Goal: Task Accomplishment & Management: Use online tool/utility

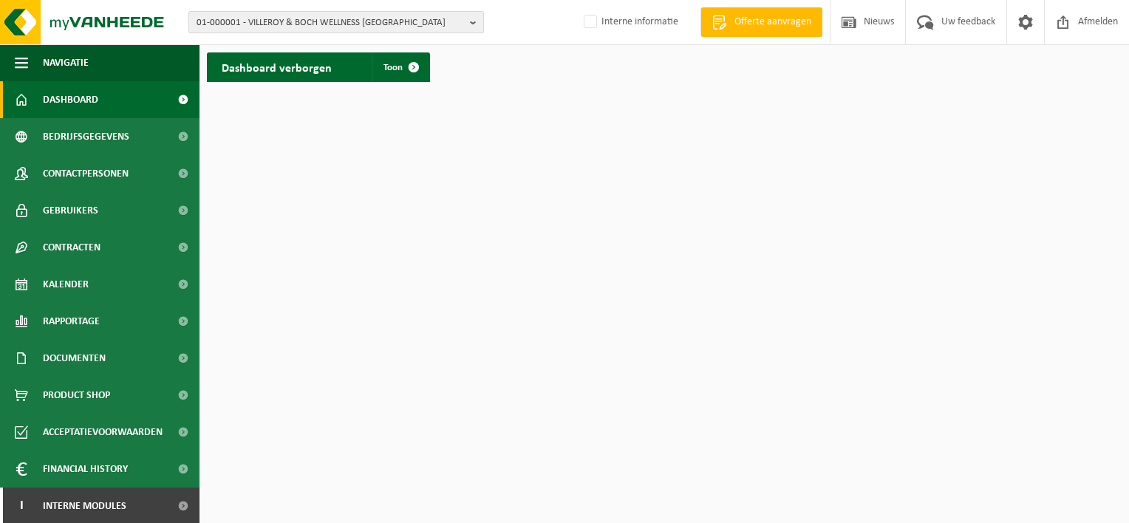
click at [473, 24] on b "button" at bounding box center [476, 22] width 13 height 21
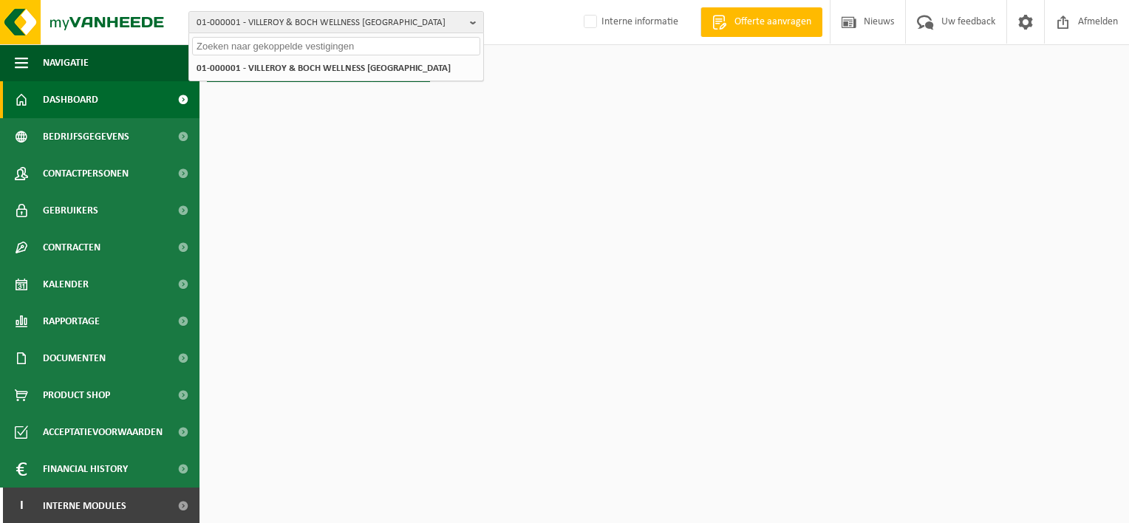
click at [293, 46] on input "text" at bounding box center [336, 46] width 288 height 18
type input "10-977324"
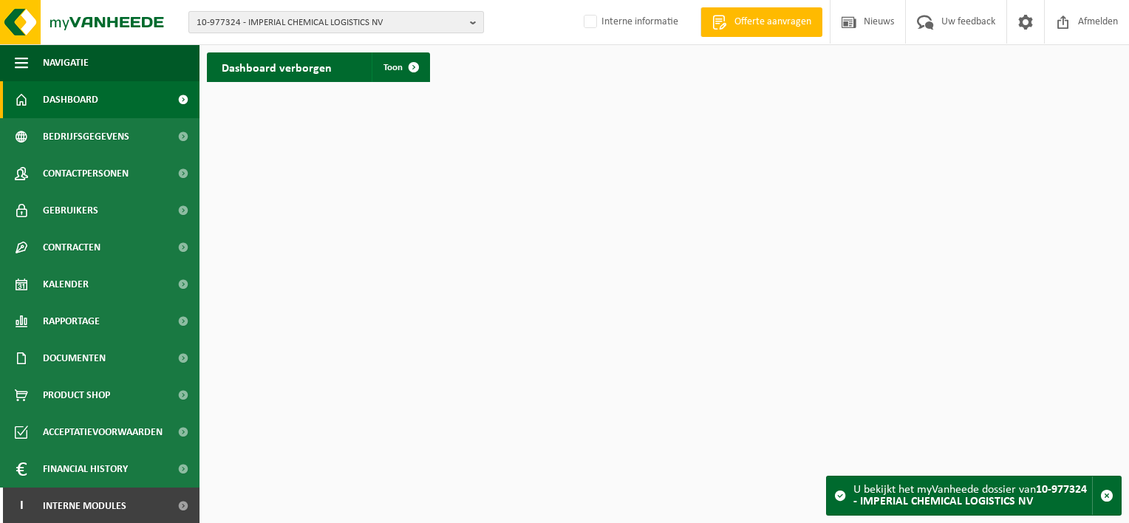
click at [477, 24] on b "button" at bounding box center [476, 22] width 13 height 21
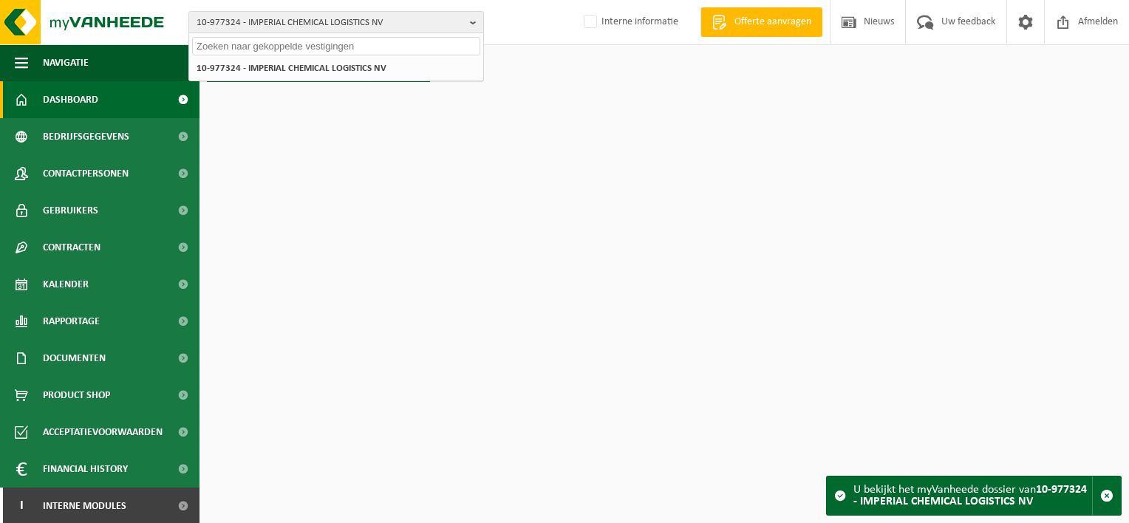
click at [315, 45] on input "text" at bounding box center [336, 46] width 288 height 18
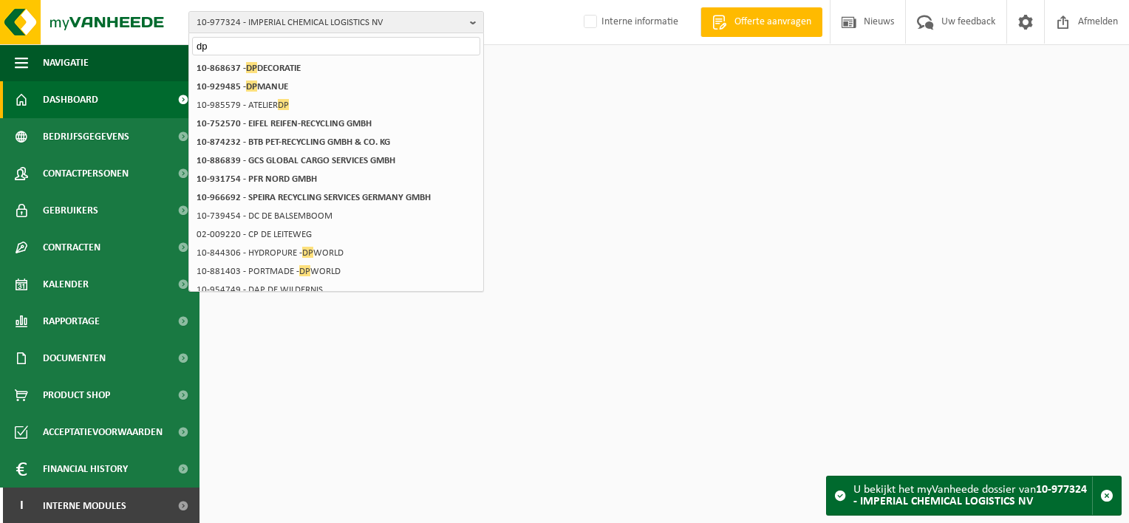
click at [315, 45] on input "dp" at bounding box center [336, 46] width 288 height 18
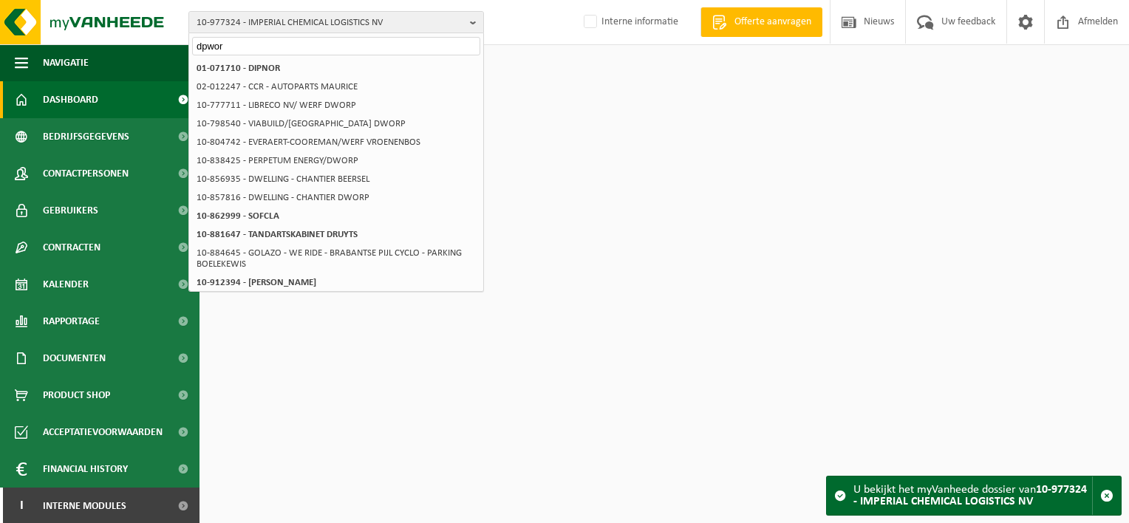
click at [315, 45] on input "dpwor" at bounding box center [336, 46] width 288 height 18
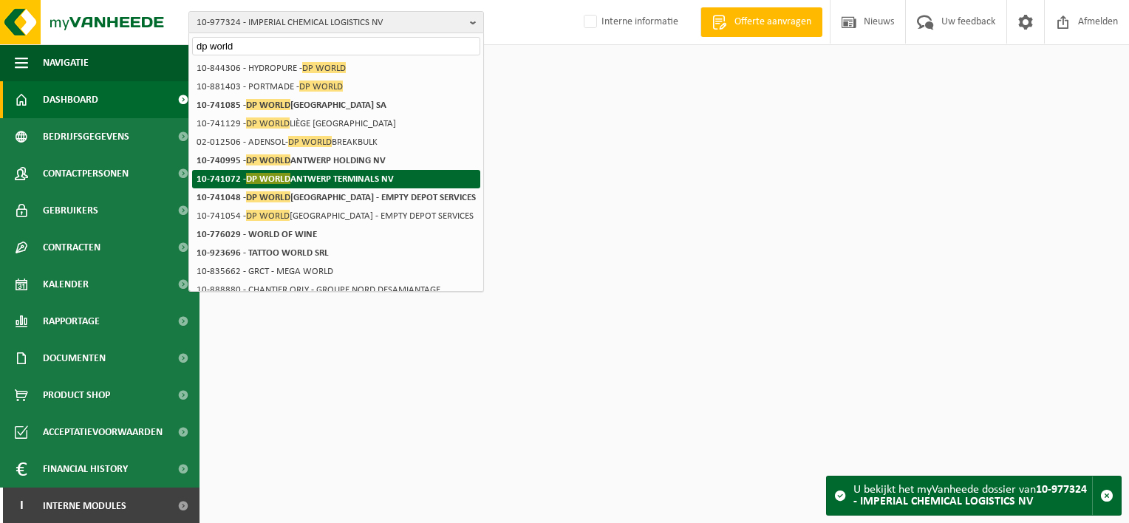
type input "dp world"
click at [313, 181] on strong "10-741072 - DP WORLD ANTWERP TERMINALS NV" at bounding box center [295, 178] width 197 height 11
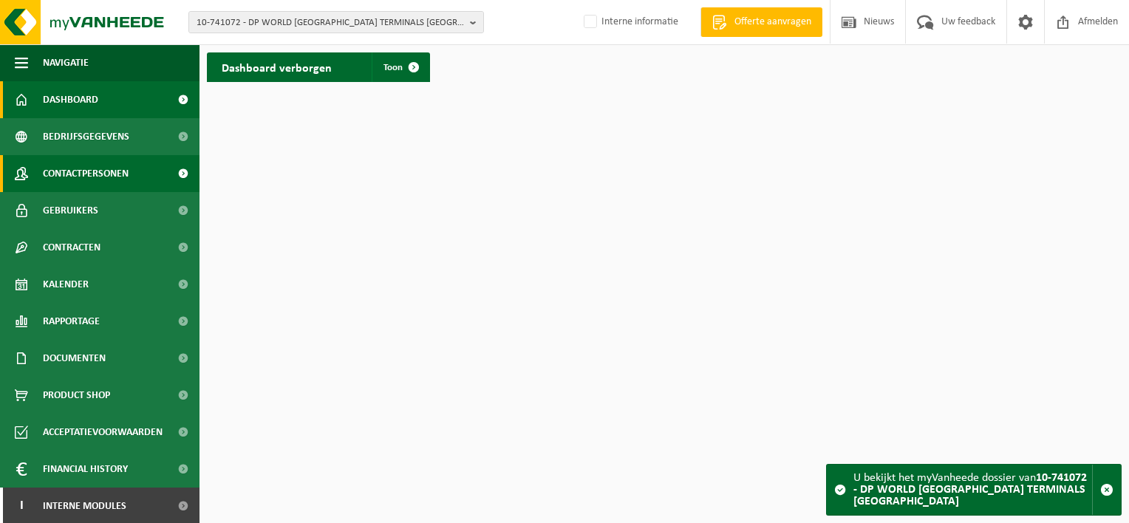
click at [111, 170] on span "Contactpersonen" at bounding box center [86, 173] width 86 height 37
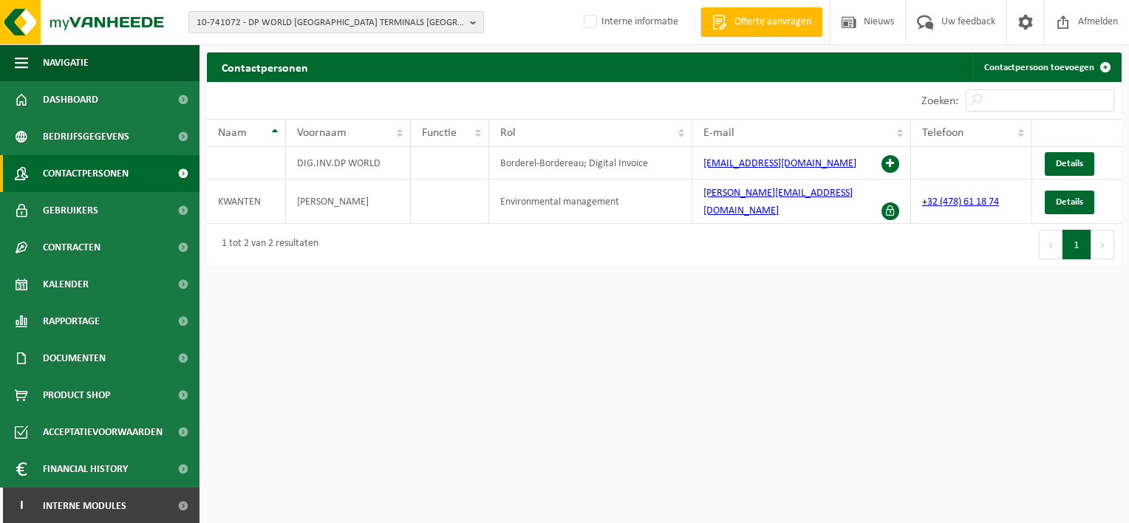
click at [469, 22] on button "10-741072 - DP WORLD ANTWERP TERMINALS NV" at bounding box center [336, 22] width 296 height 22
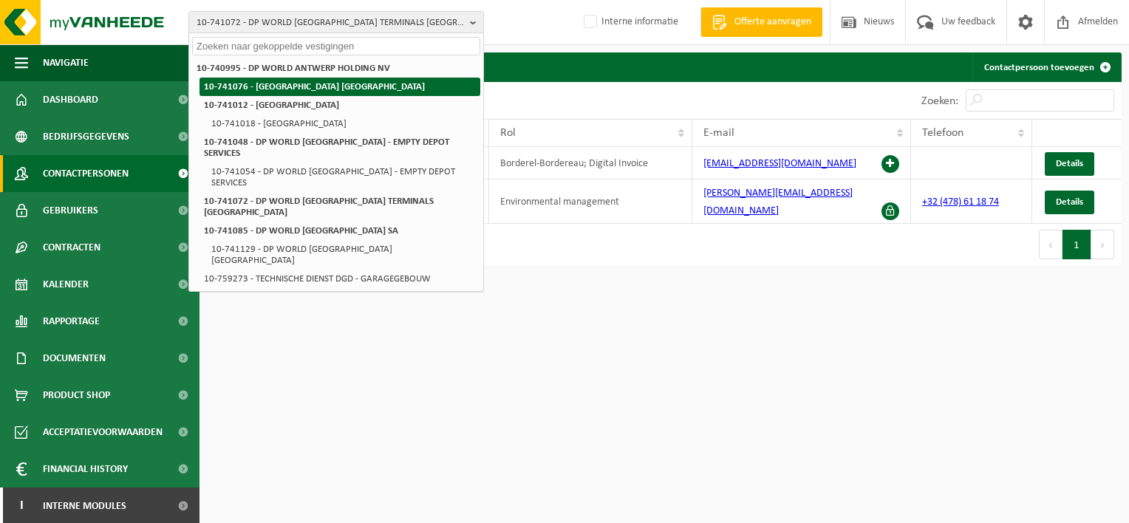
click at [330, 86] on strong "10-741076 - ANTWERP DEPOT NV" at bounding box center [314, 87] width 221 height 10
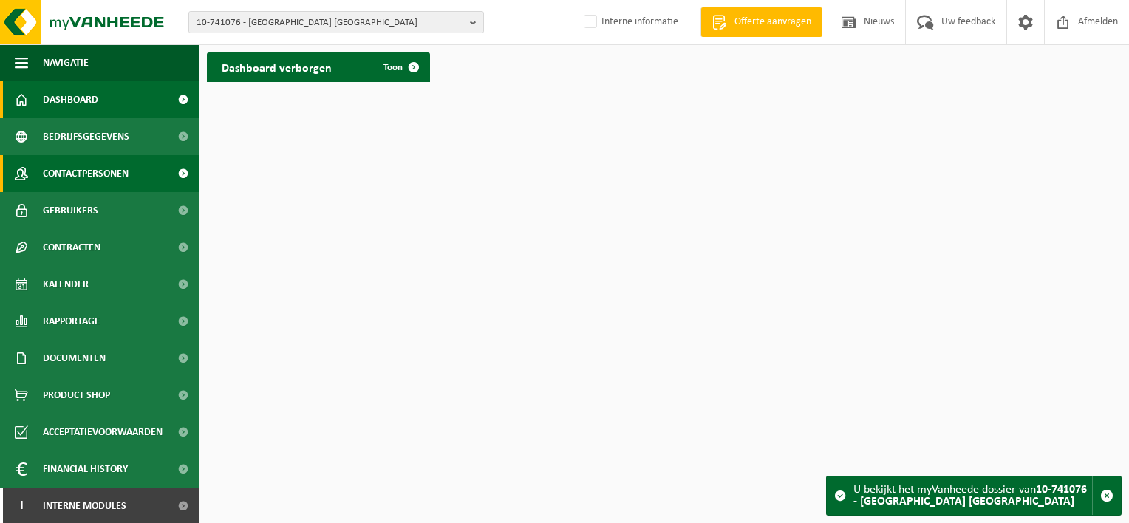
click at [120, 179] on span "Contactpersonen" at bounding box center [86, 173] width 86 height 37
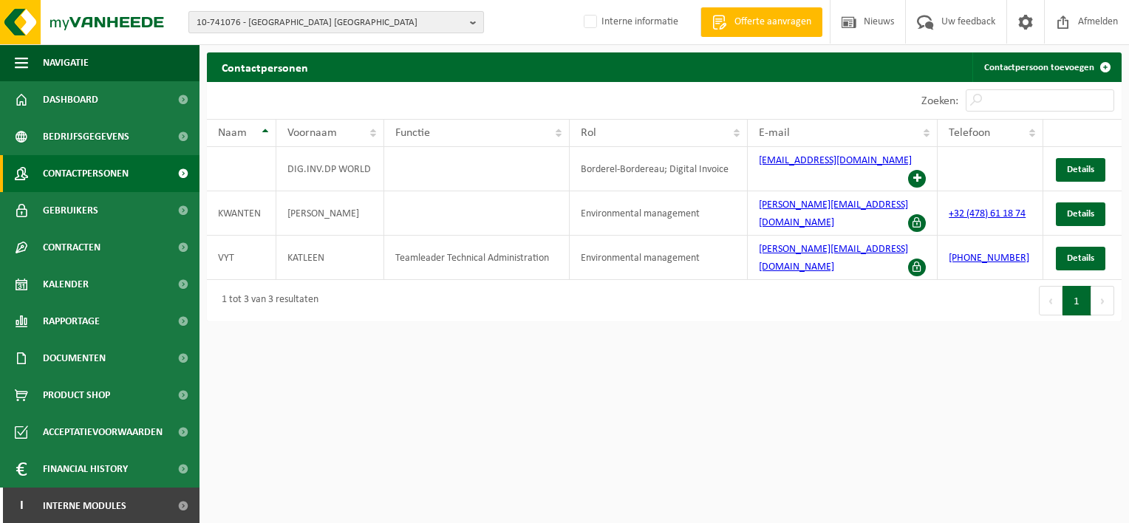
click at [466, 20] on button "10-741076 - [GEOGRAPHIC_DATA] [GEOGRAPHIC_DATA]" at bounding box center [336, 22] width 296 height 22
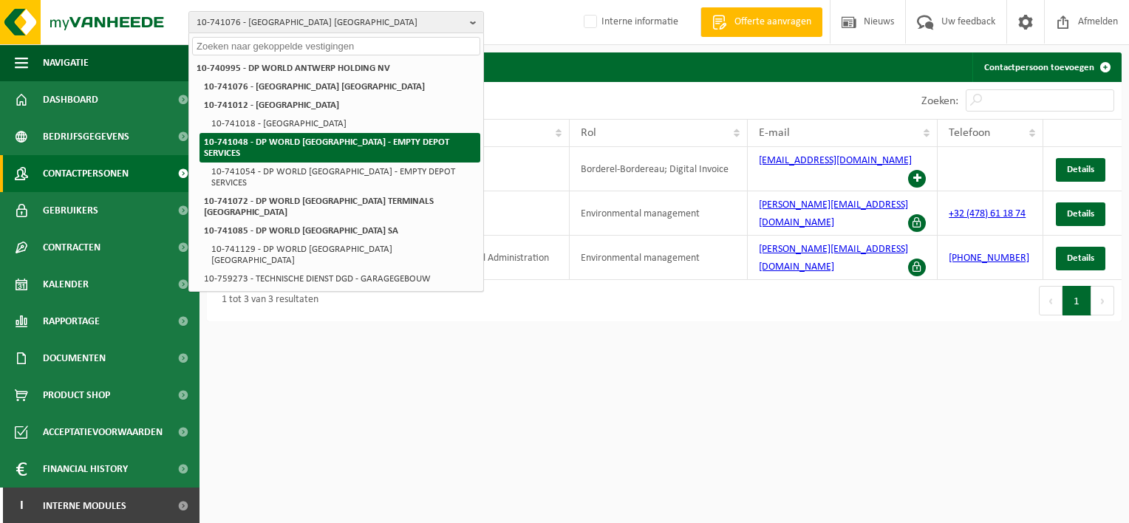
click at [308, 144] on strong "10-741048 - DP WORLD [GEOGRAPHIC_DATA] - EMPTY DEPOT SERVICES" at bounding box center [326, 147] width 245 height 21
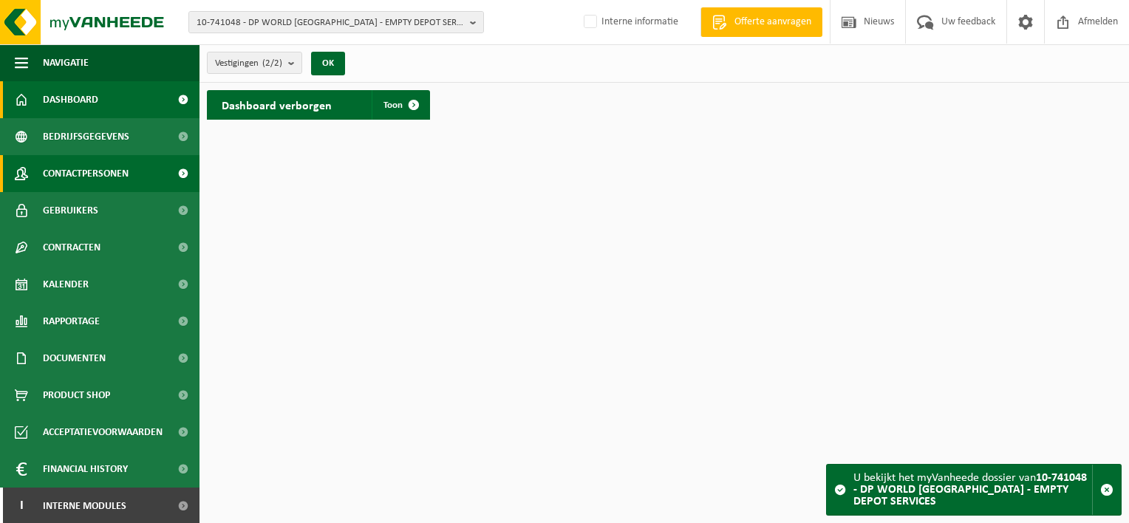
click at [97, 170] on span "Contactpersonen" at bounding box center [86, 173] width 86 height 37
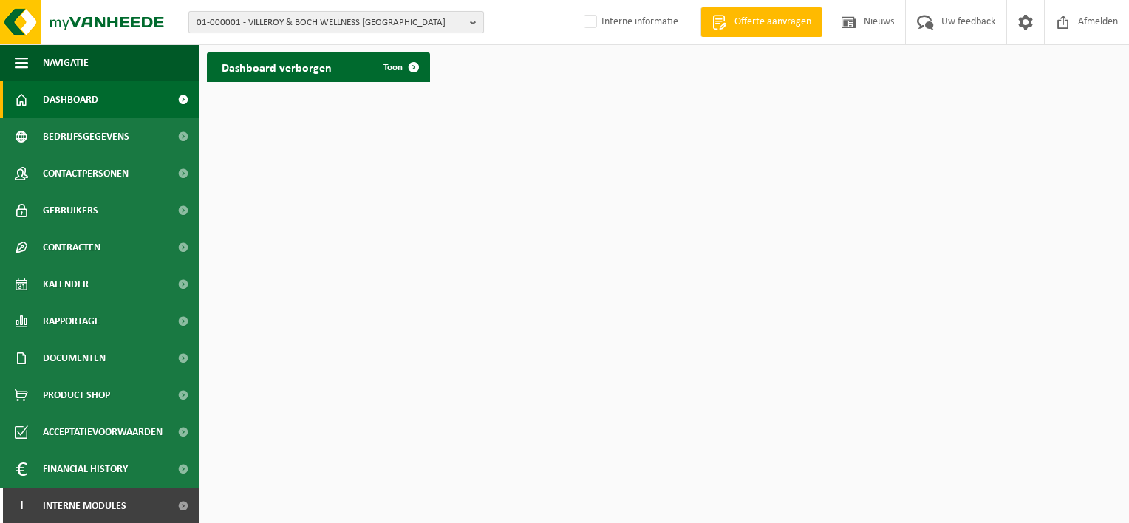
click at [472, 24] on b "button" at bounding box center [476, 22] width 13 height 21
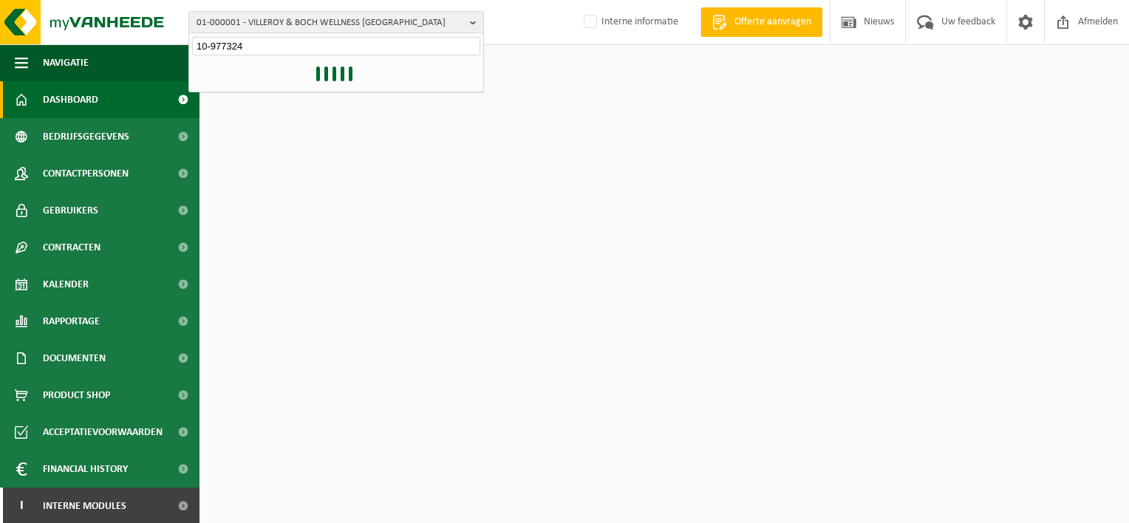
type input "10-977324"
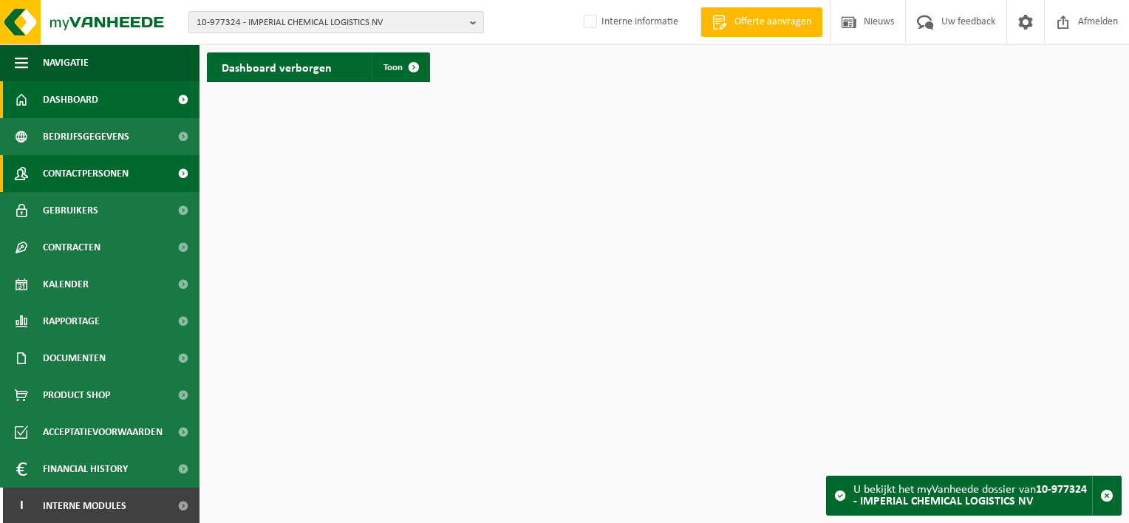
click at [103, 180] on span "Contactpersonen" at bounding box center [86, 173] width 86 height 37
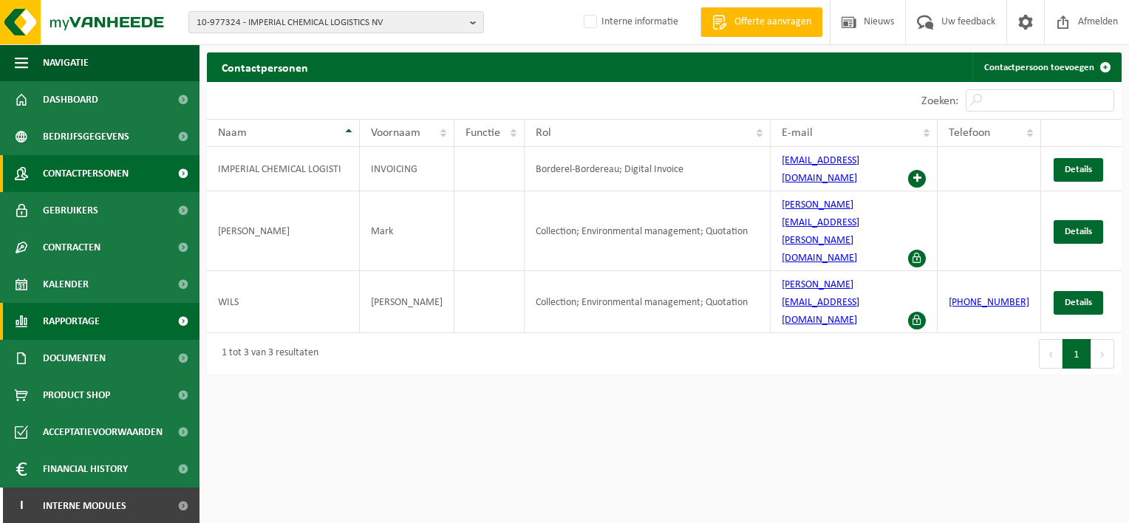
click at [96, 318] on span "Rapportage" at bounding box center [71, 321] width 57 height 37
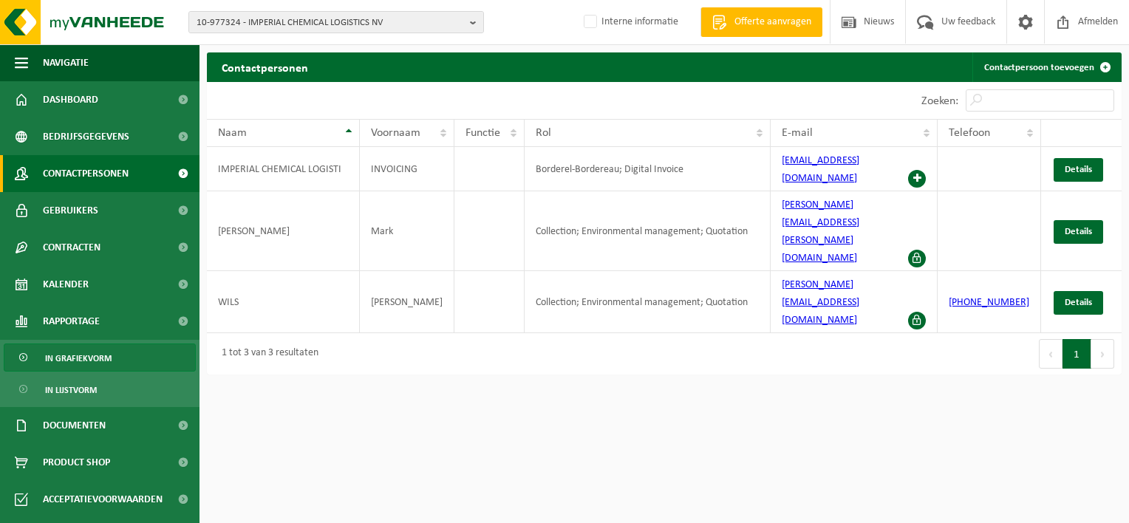
click at [95, 361] on span "In grafiekvorm" at bounding box center [78, 358] width 67 height 28
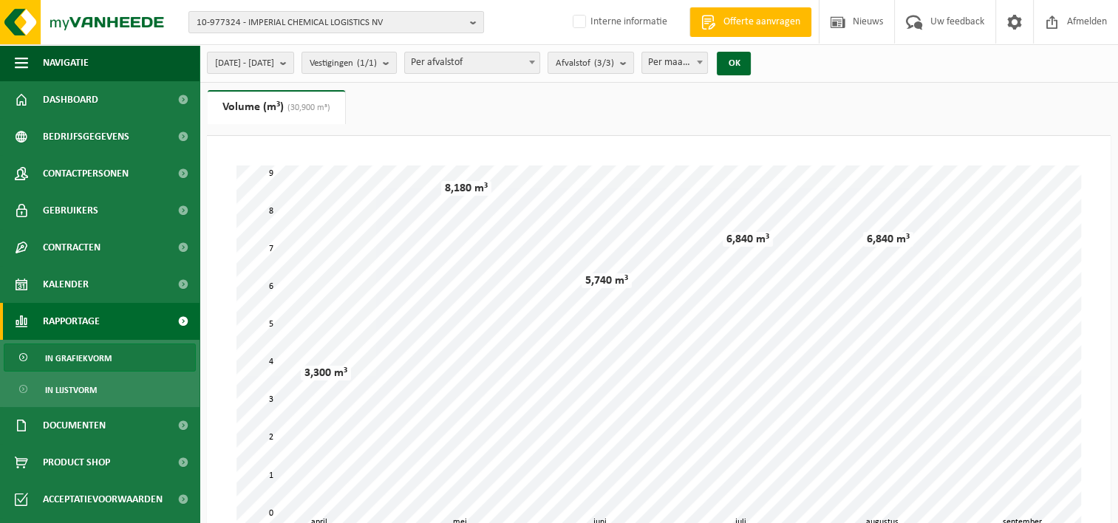
click at [540, 60] on span at bounding box center [532, 61] width 15 height 19
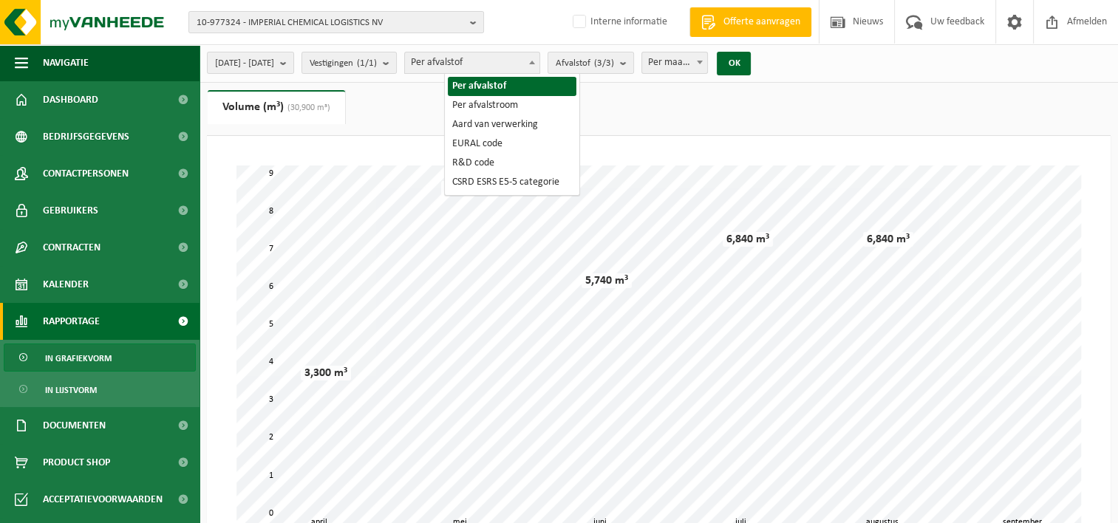
click at [540, 60] on span at bounding box center [532, 61] width 15 height 19
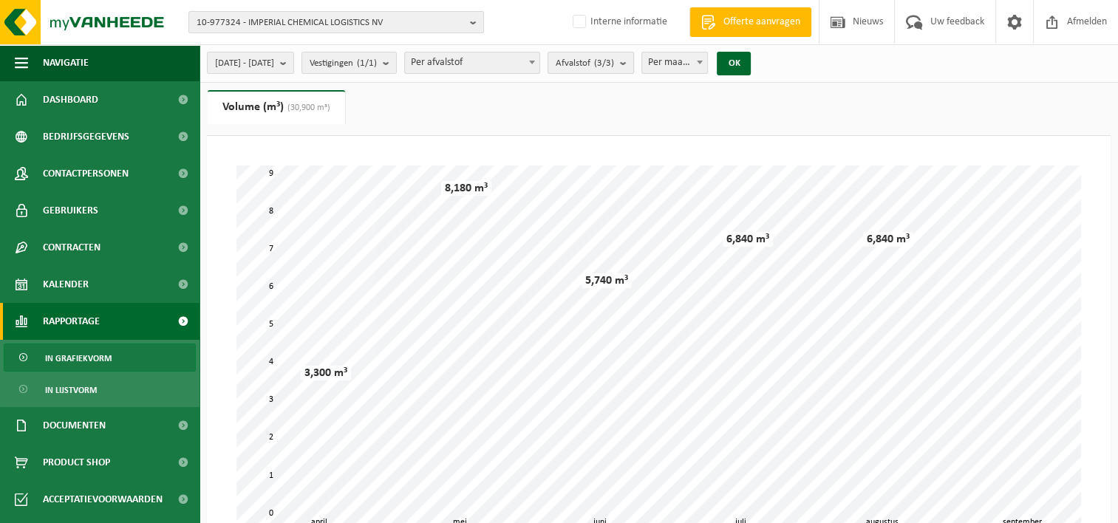
click at [633, 64] on b "submit" at bounding box center [626, 62] width 13 height 21
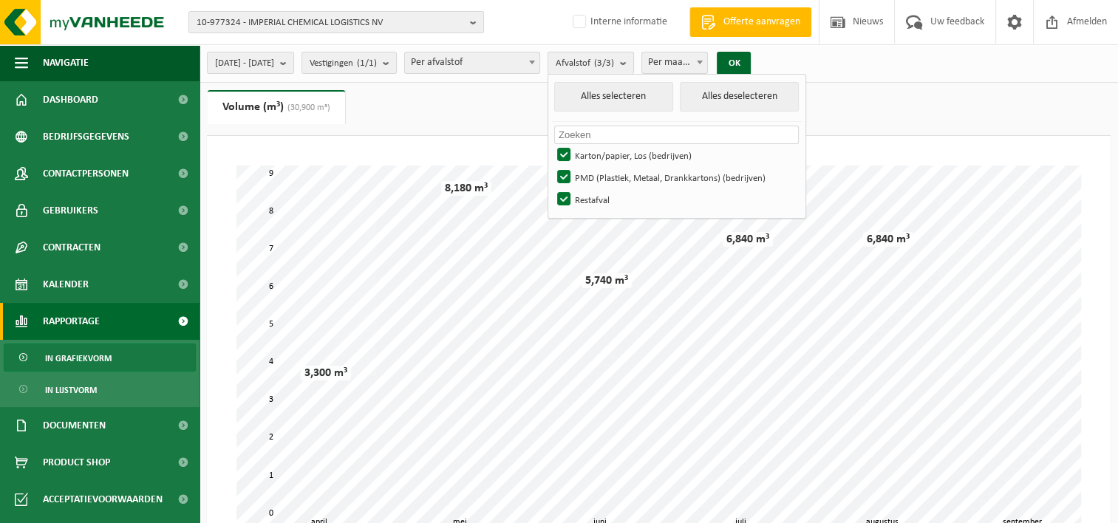
click at [633, 64] on b "submit" at bounding box center [626, 62] width 13 height 21
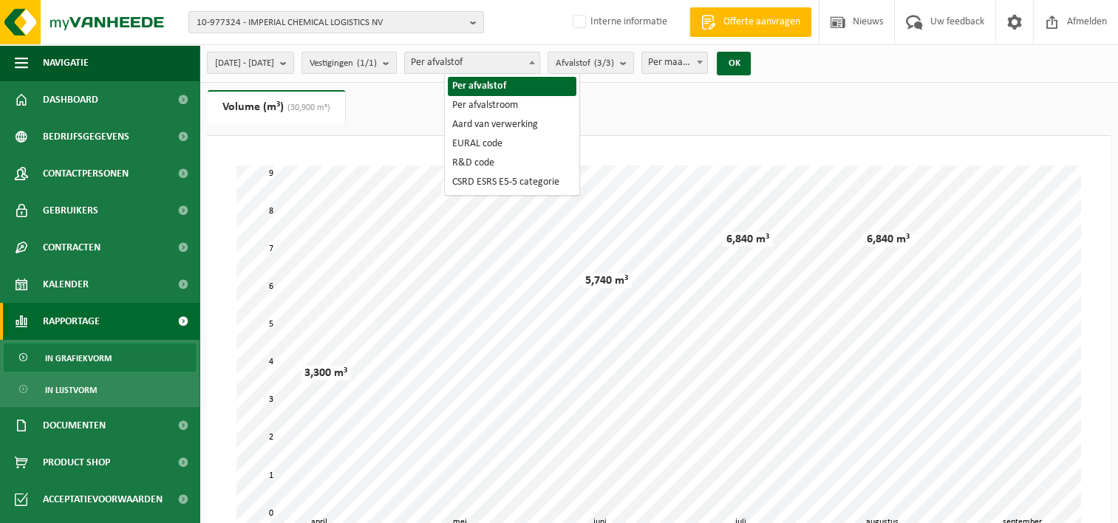
click at [540, 59] on span at bounding box center [532, 61] width 15 height 19
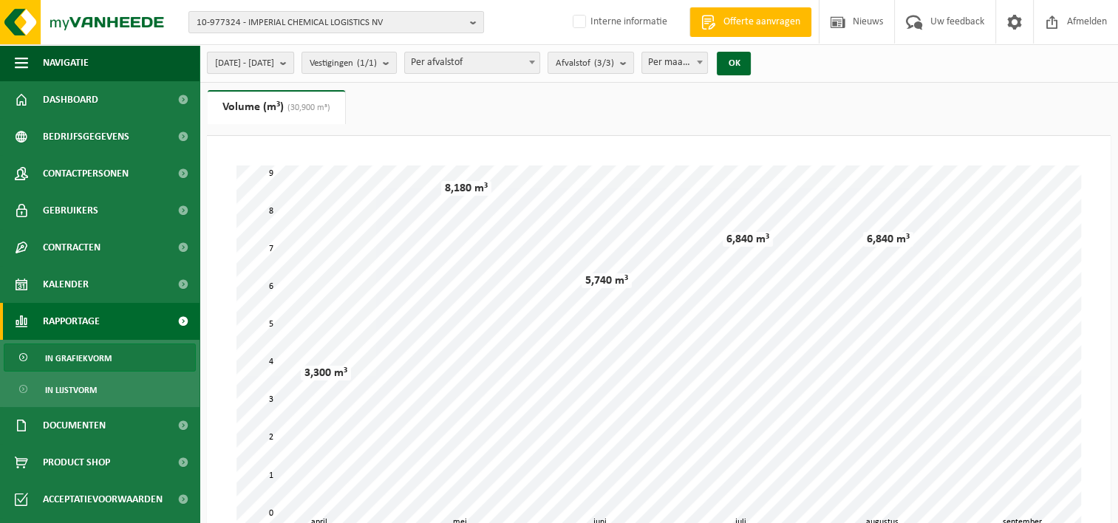
click at [293, 61] on b "submit" at bounding box center [286, 62] width 13 height 21
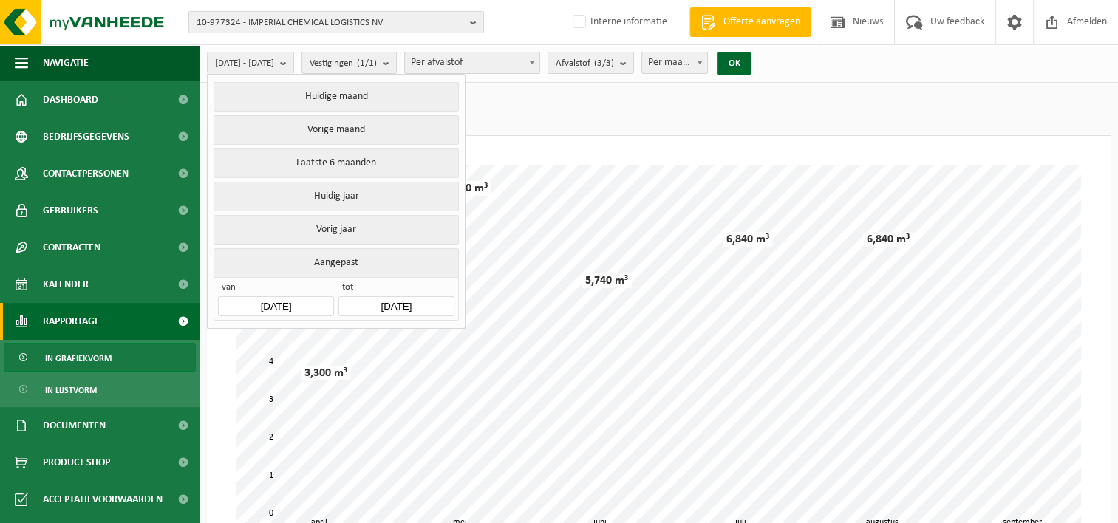
click at [517, 128] on ul "Gewicht (t) Volume (m³) (30,900 m³)" at bounding box center [659, 113] width 904 height 46
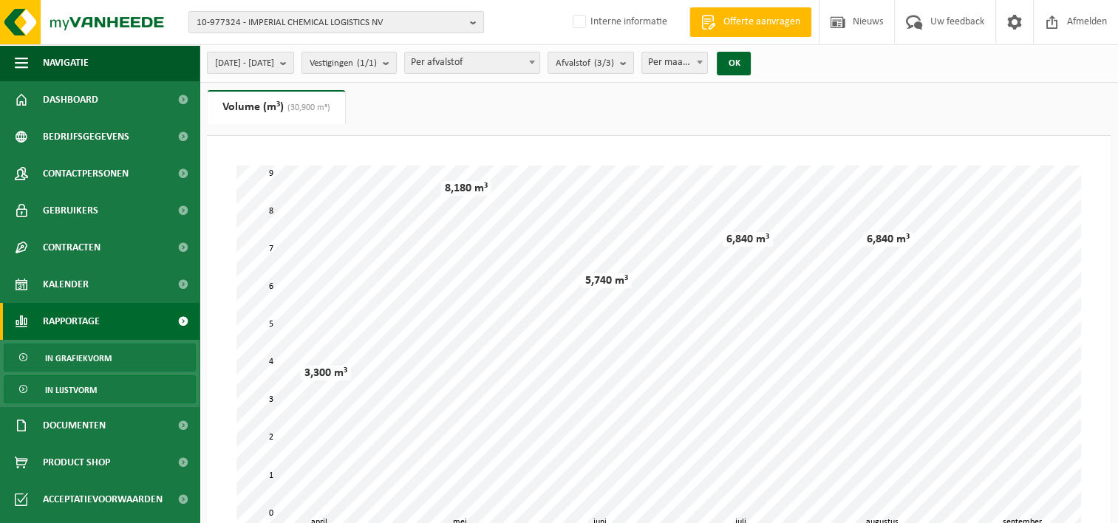
click at [86, 386] on span "In lijstvorm" at bounding box center [71, 390] width 52 height 28
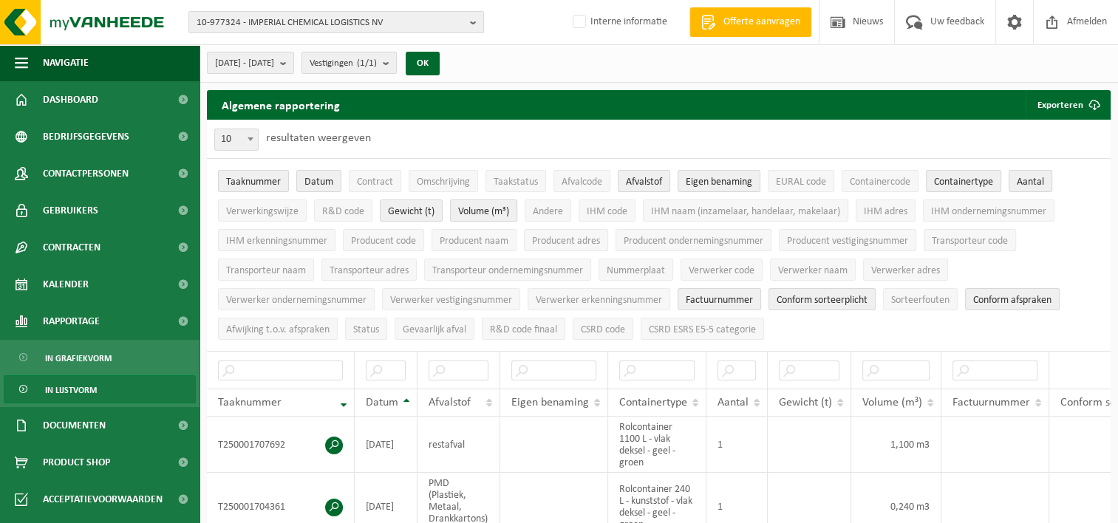
click at [503, 216] on span "Volume (m³)" at bounding box center [483, 211] width 51 height 11
click at [440, 56] on button "OK" at bounding box center [423, 64] width 34 height 24
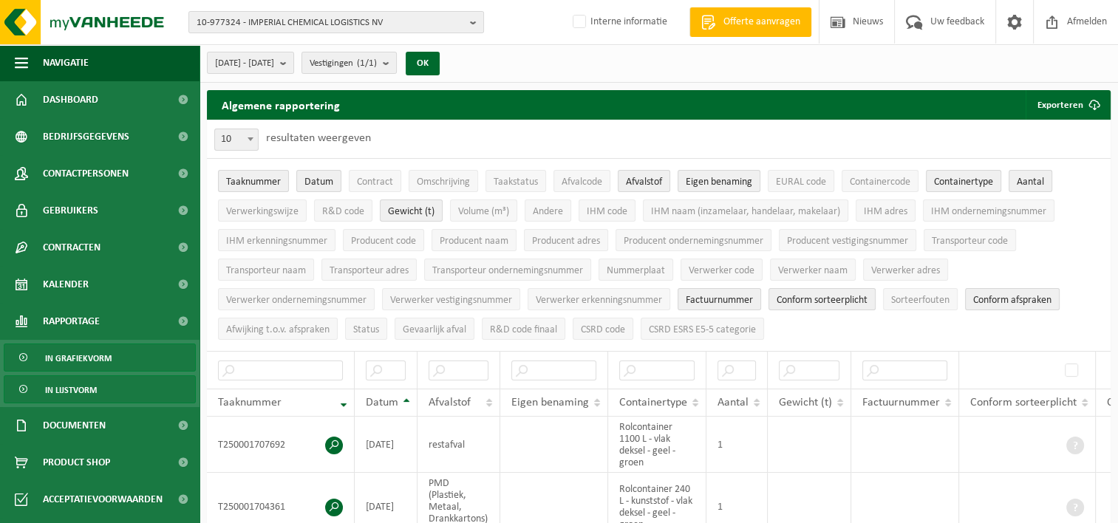
click at [85, 350] on span "In grafiekvorm" at bounding box center [78, 358] width 67 height 28
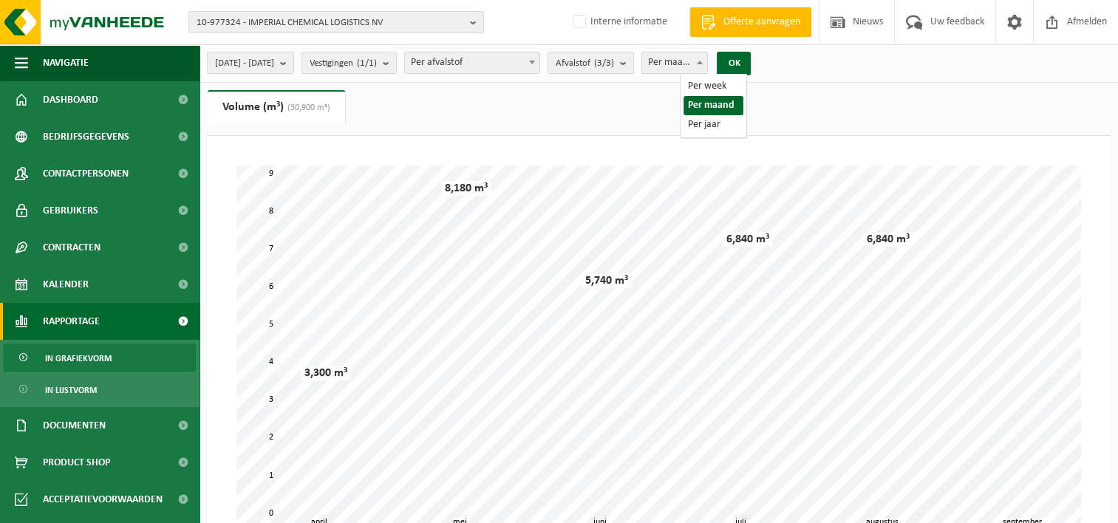
click at [707, 69] on span at bounding box center [700, 61] width 15 height 19
click at [293, 64] on b "submit" at bounding box center [286, 62] width 13 height 21
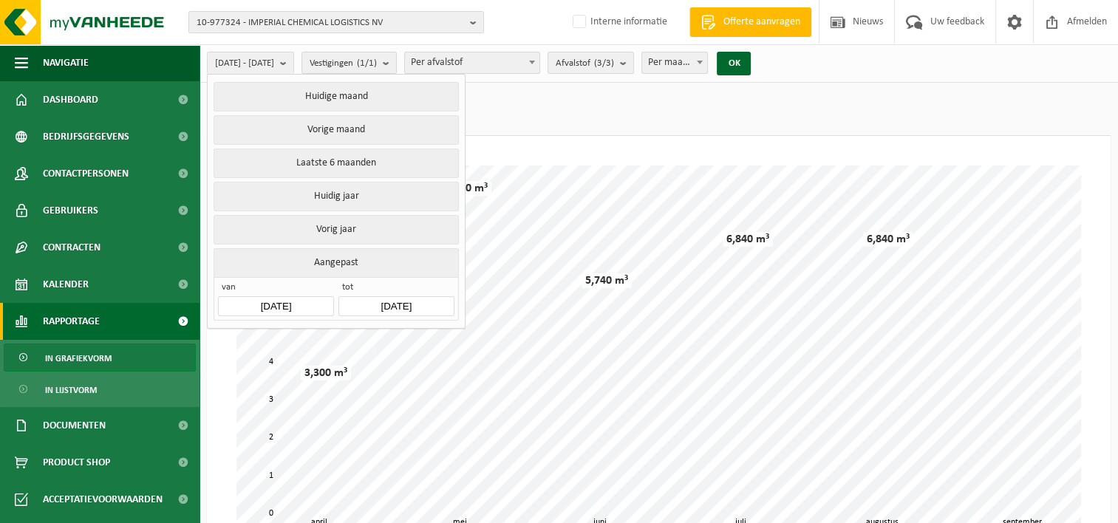
click at [541, 153] on div "Even geduld. Door de grote hoeveelheid gegevens duurt het laden even. mei juni …" at bounding box center [659, 350] width 874 height 399
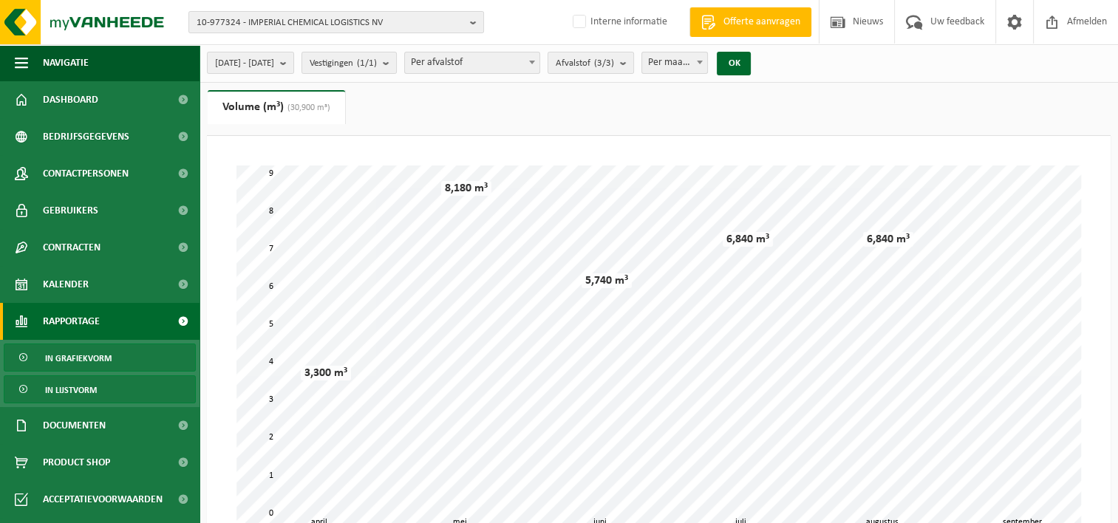
click at [98, 378] on link "In lijstvorm" at bounding box center [100, 390] width 192 height 28
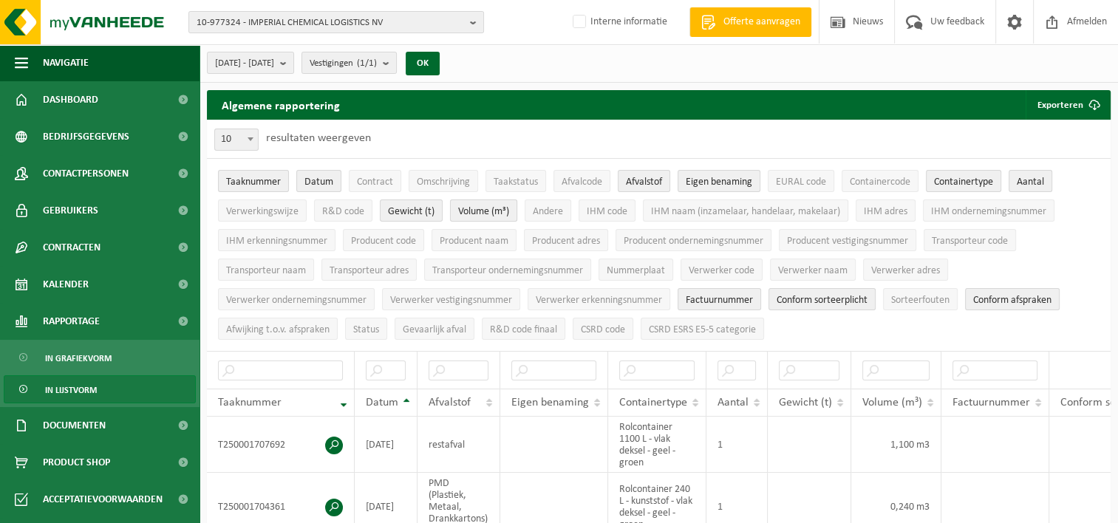
click at [500, 213] on span "Volume (m³)" at bounding box center [483, 211] width 51 height 11
click at [440, 63] on button "OK" at bounding box center [423, 64] width 34 height 24
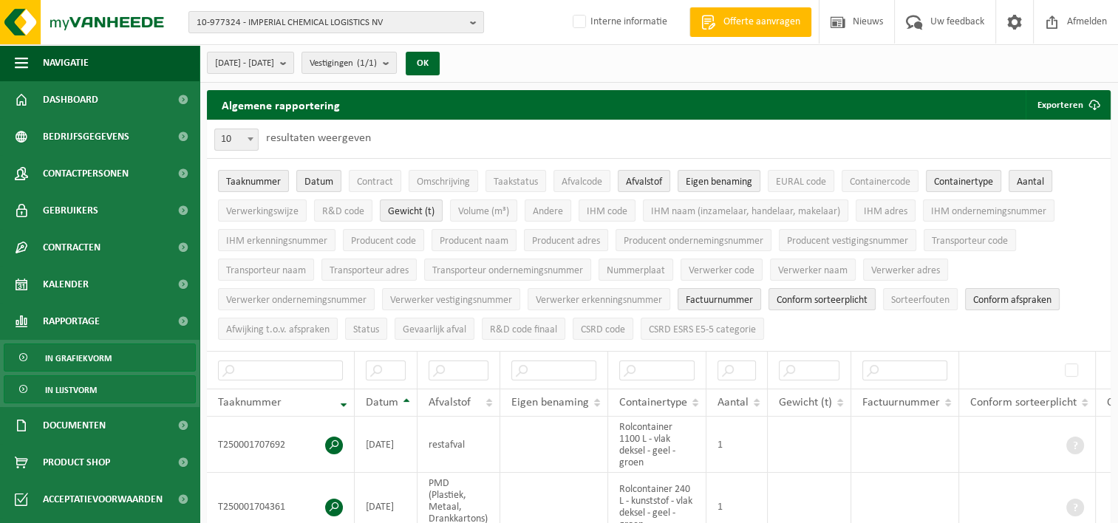
click at [105, 361] on span "In grafiekvorm" at bounding box center [78, 358] width 67 height 28
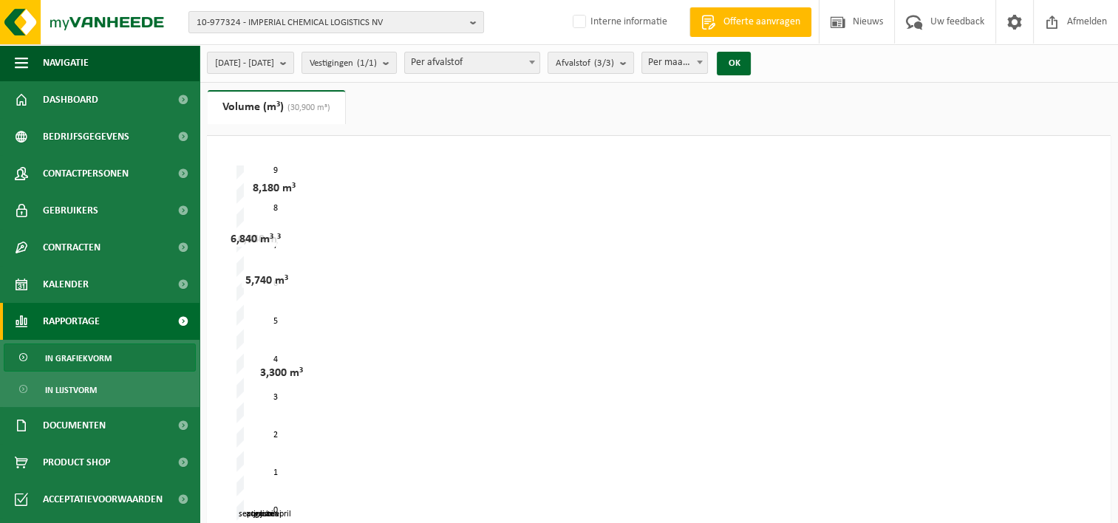
click at [540, 64] on span at bounding box center [532, 61] width 15 height 19
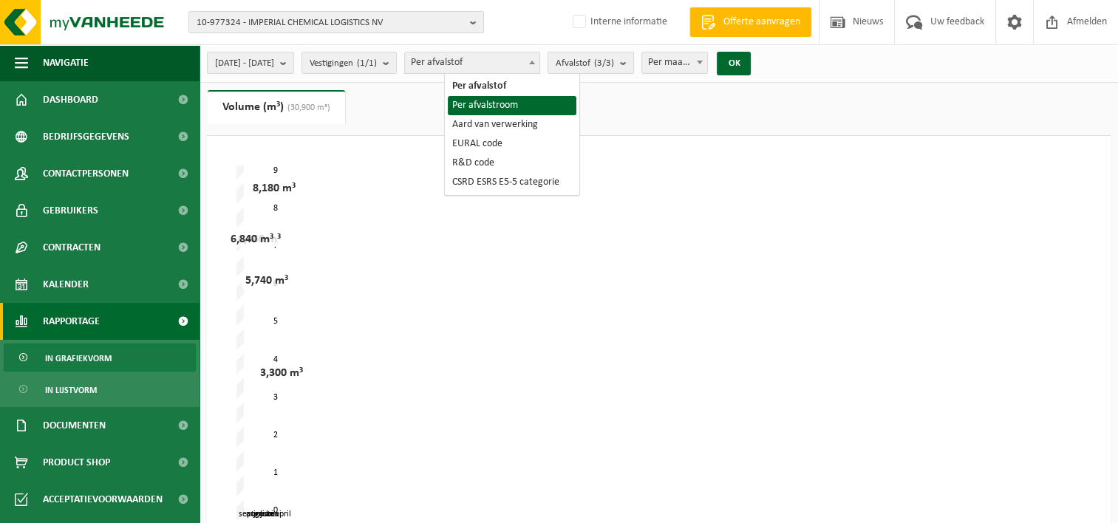
select select "2"
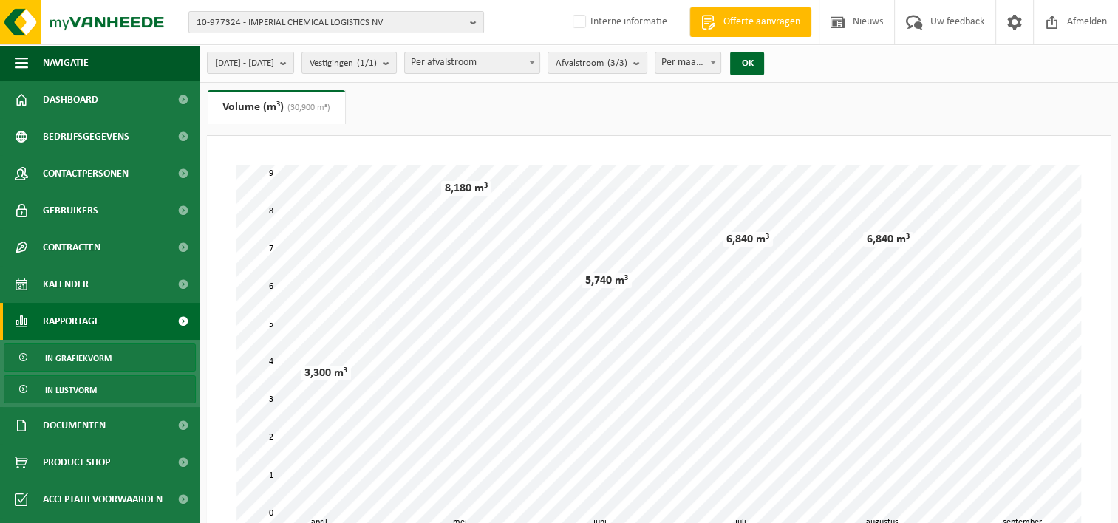
click at [50, 385] on span "In lijstvorm" at bounding box center [71, 390] width 52 height 28
